Goal: Transaction & Acquisition: Purchase product/service

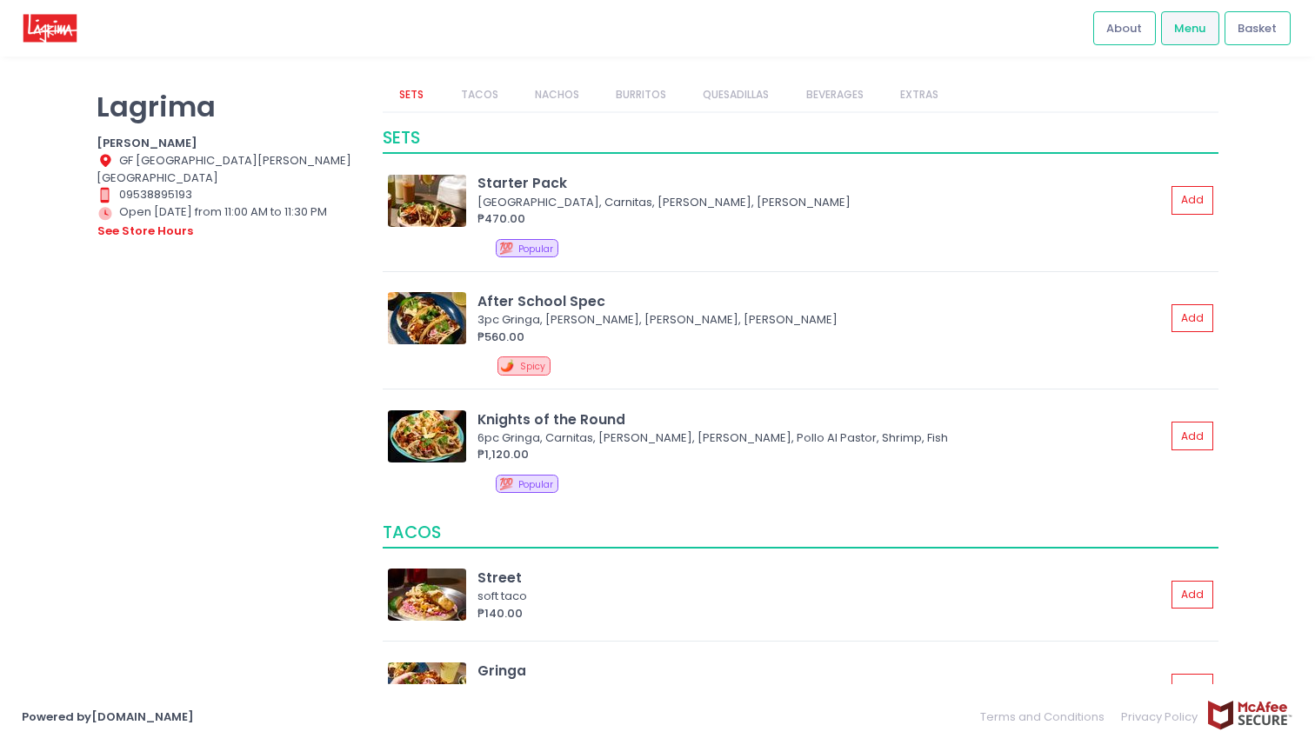
click at [493, 103] on link "TACOS" at bounding box center [479, 94] width 71 height 33
click at [499, 96] on link "TACOS" at bounding box center [479, 94] width 71 height 33
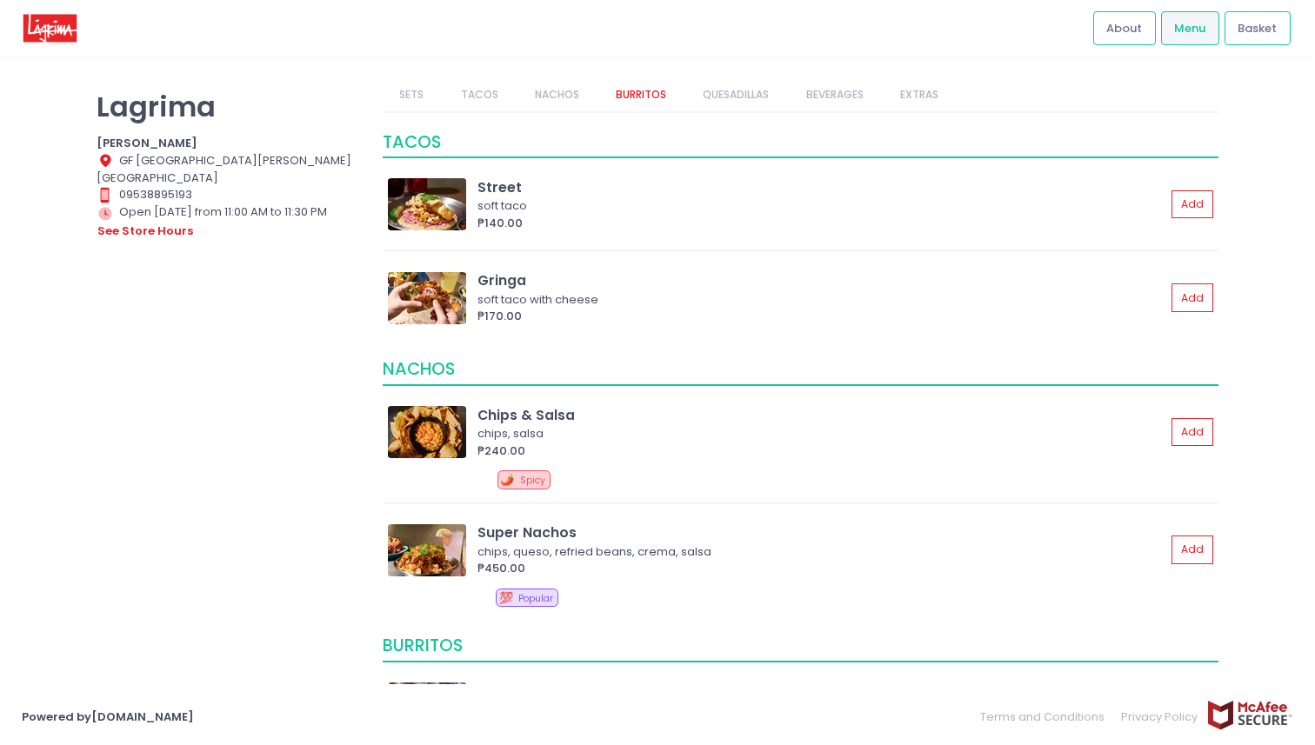
scroll to position [395, 0]
